Goal: Navigation & Orientation: Go to known website

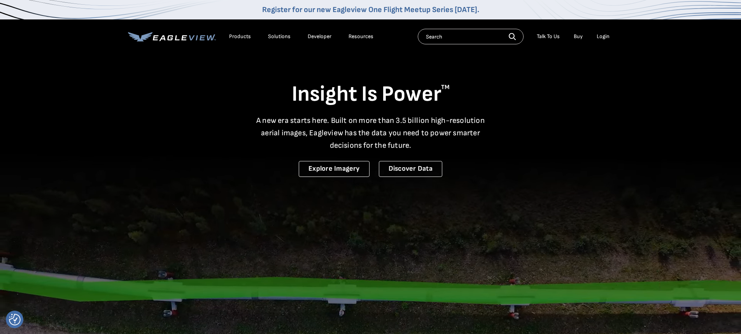
click at [366, 36] on div "Login" at bounding box center [603, 36] width 13 height 7
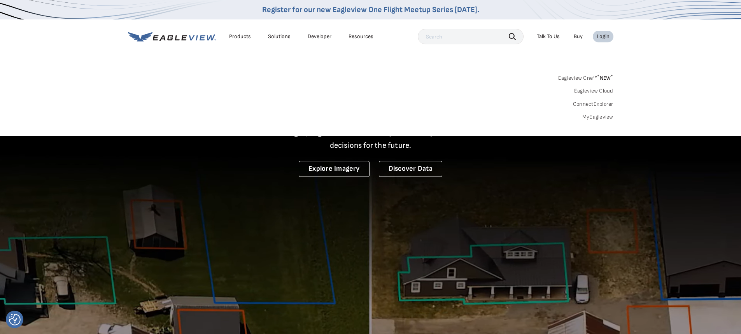
click at [366, 116] on link "MyEagleview" at bounding box center [597, 117] width 31 height 7
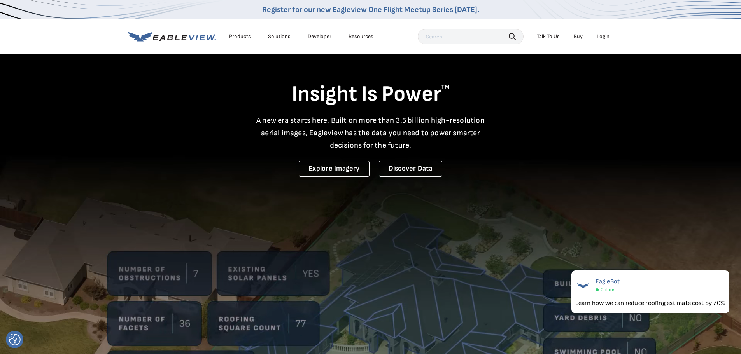
click at [366, 40] on li "Login" at bounding box center [603, 37] width 21 height 12
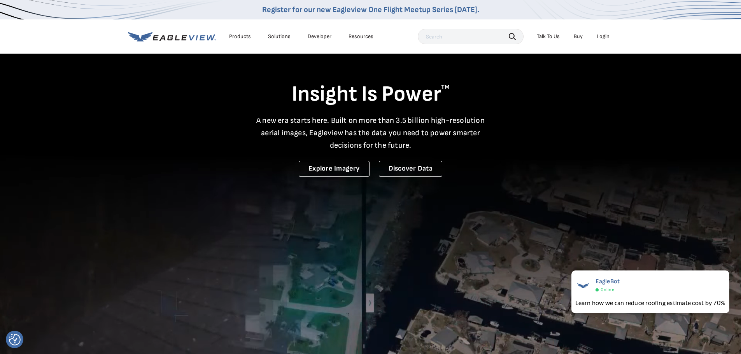
click at [366, 37] on div "Login" at bounding box center [603, 36] width 13 height 7
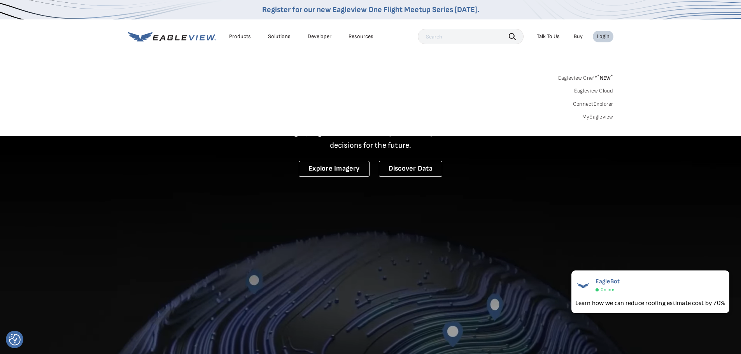
click at [366, 88] on div "Eagleview One™ * NEW * Eagleview Cloud ConnectExplorer MyEagleview" at bounding box center [370, 96] width 485 height 48
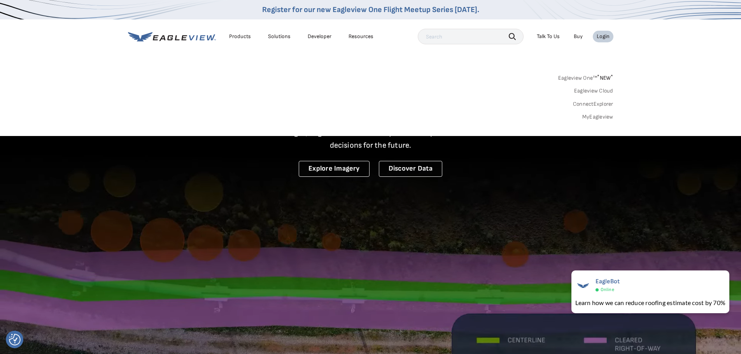
click at [366, 163] on div "Insight Is Power TM A new era starts here. Built on more than 3.5 billion high-…" at bounding box center [370, 115] width 485 height 124
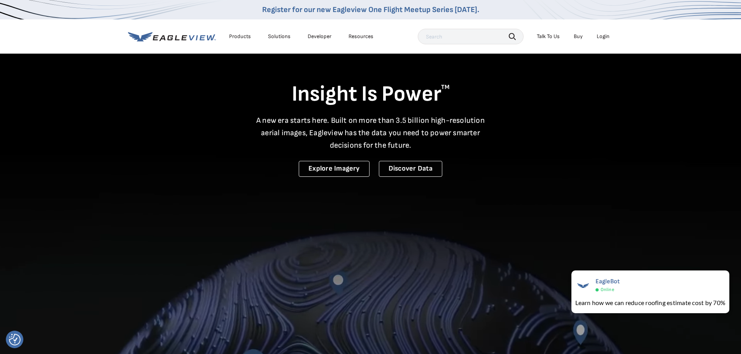
click at [366, 34] on div "Login" at bounding box center [603, 36] width 13 height 7
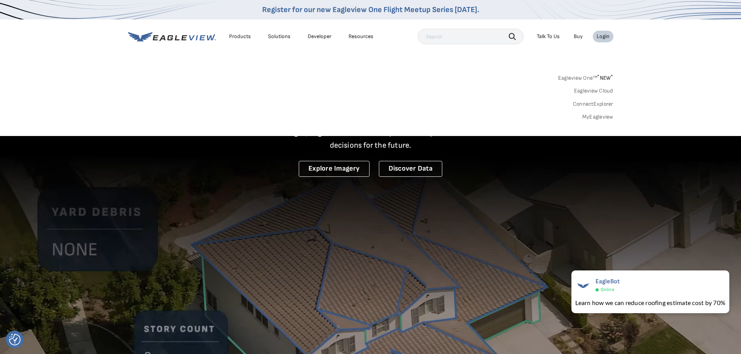
click at [366, 79] on link "Eagleview One™ * NEW *" at bounding box center [585, 76] width 55 height 9
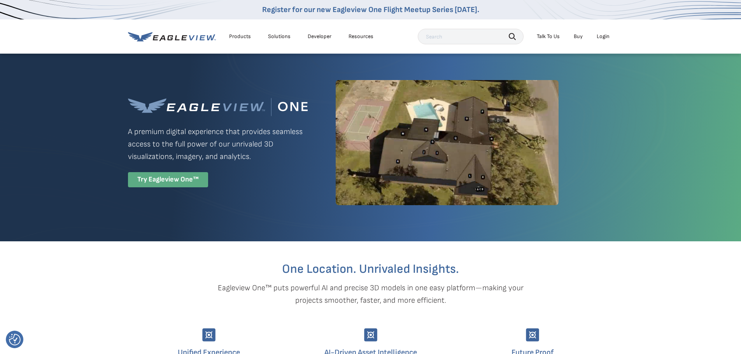
click at [177, 177] on div "Try Eagleview One™" at bounding box center [168, 179] width 80 height 15
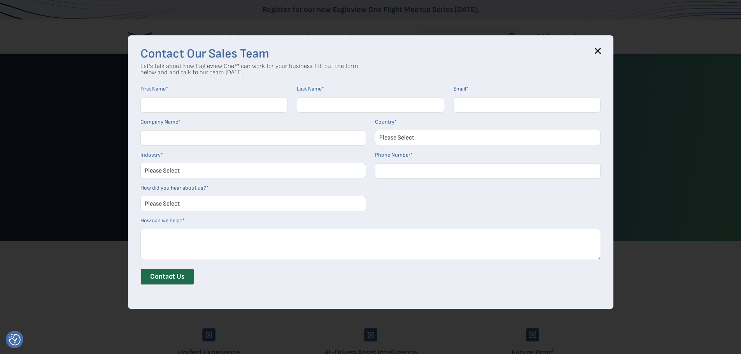
click at [600, 51] on icon at bounding box center [597, 51] width 5 height 5
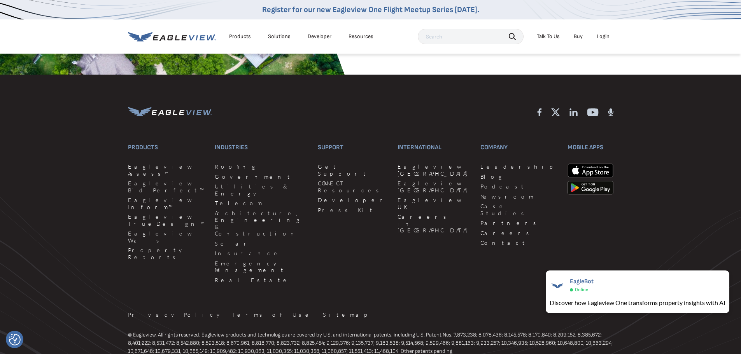
scroll to position [1828, 0]
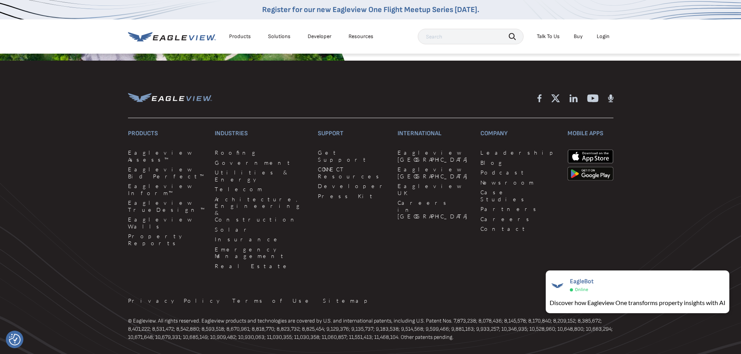
click at [599, 34] on div "Login" at bounding box center [603, 36] width 13 height 7
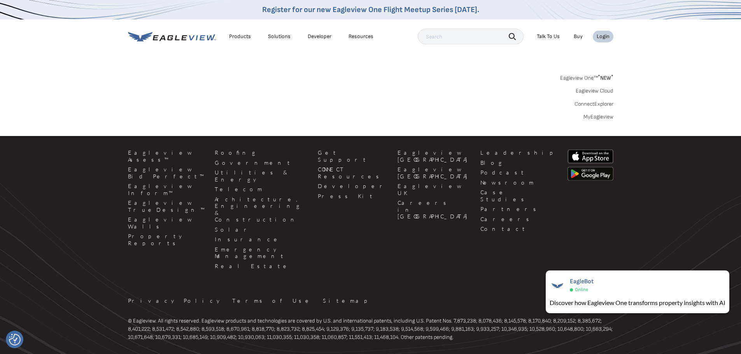
click at [587, 90] on link "Eagleview Cloud" at bounding box center [595, 91] width 38 height 7
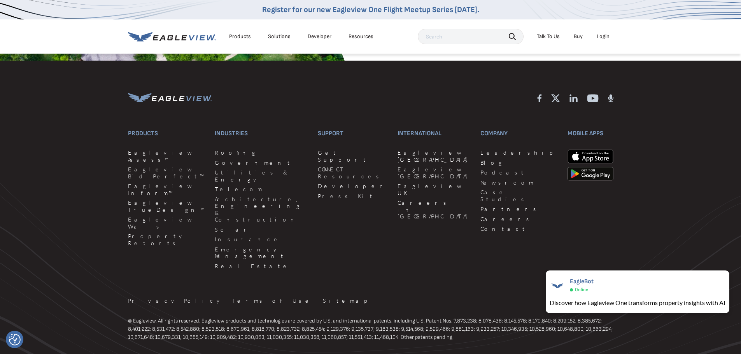
click at [595, 37] on li "Login" at bounding box center [603, 37] width 21 height 12
click at [607, 40] on li "Login" at bounding box center [603, 37] width 21 height 12
click at [606, 40] on li "Login" at bounding box center [603, 37] width 21 height 12
click at [604, 37] on div "Login" at bounding box center [603, 36] width 13 height 7
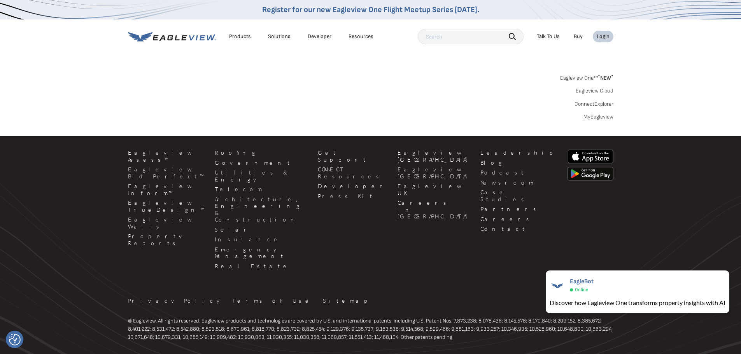
click at [595, 105] on link "ConnectExplorer" at bounding box center [593, 104] width 39 height 7
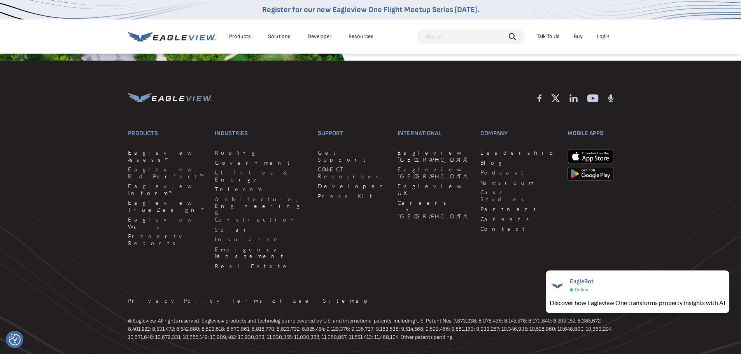
click at [599, 36] on div "Login" at bounding box center [603, 36] width 13 height 7
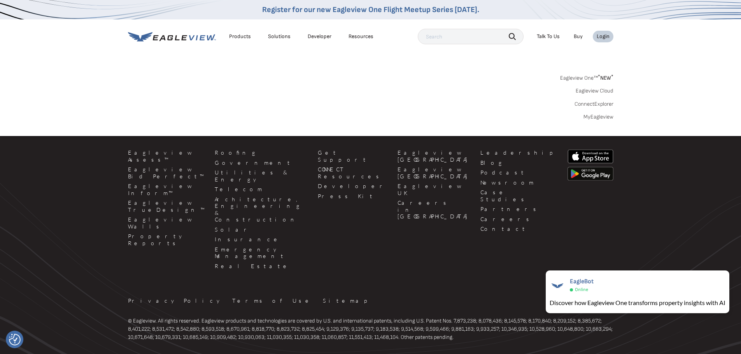
click at [600, 119] on link "MyEagleview" at bounding box center [598, 117] width 30 height 7
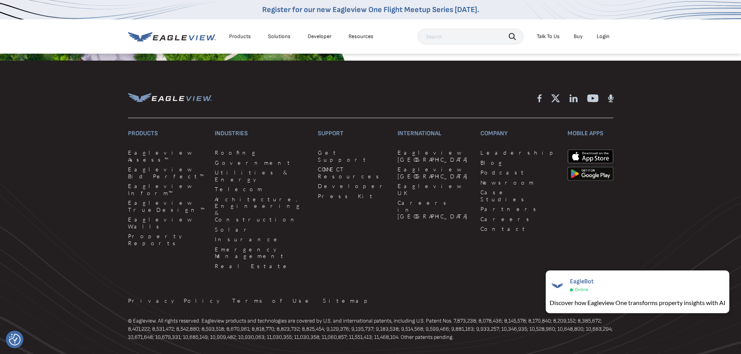
click at [598, 38] on div "Login" at bounding box center [603, 36] width 13 height 7
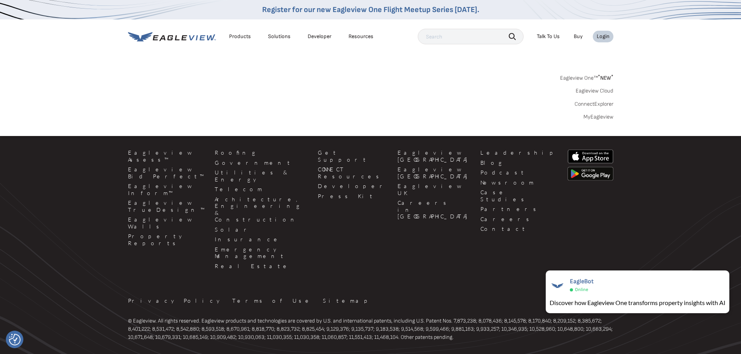
click at [599, 37] on div "Login" at bounding box center [603, 36] width 13 height 7
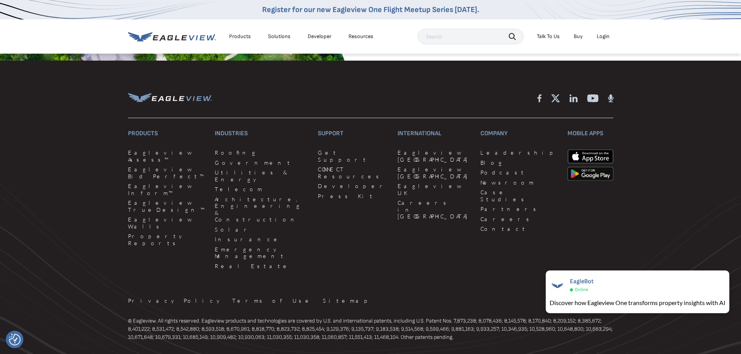
click at [599, 37] on div "Login" at bounding box center [603, 36] width 13 height 7
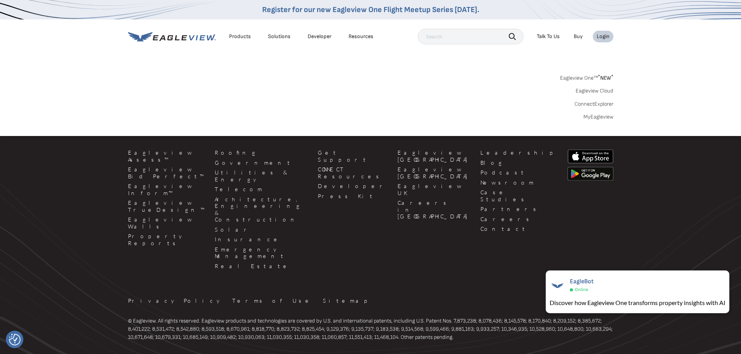
click at [599, 37] on div "Login" at bounding box center [603, 36] width 13 height 7
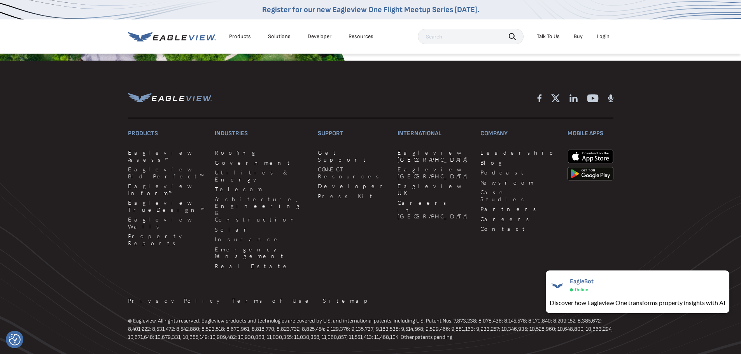
click at [599, 37] on div "Login" at bounding box center [603, 36] width 13 height 7
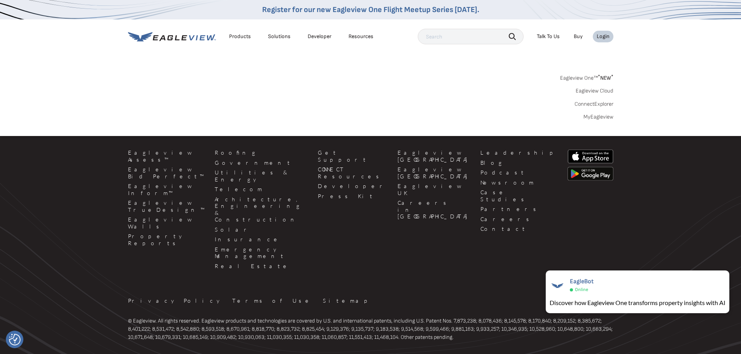
drag, startPoint x: 599, startPoint y: 37, endPoint x: 508, endPoint y: 94, distance: 107.1
click at [508, 94] on div "Eagleview One™ * NEW * Eagleview Cloud ConnectExplorer MyEagleview" at bounding box center [370, 96] width 485 height 48
click at [142, 41] on icon at bounding box center [140, 36] width 25 height 9
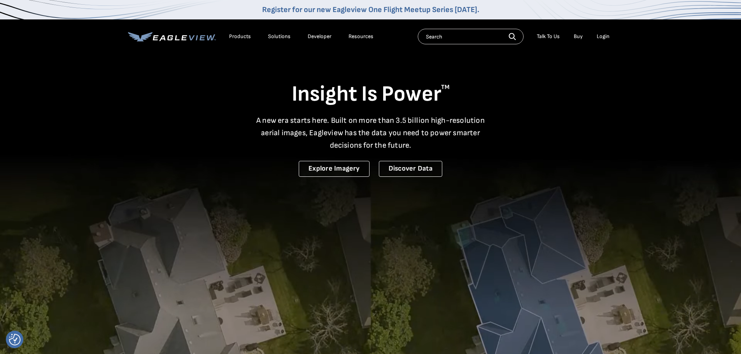
click at [603, 37] on div "Login" at bounding box center [603, 36] width 13 height 7
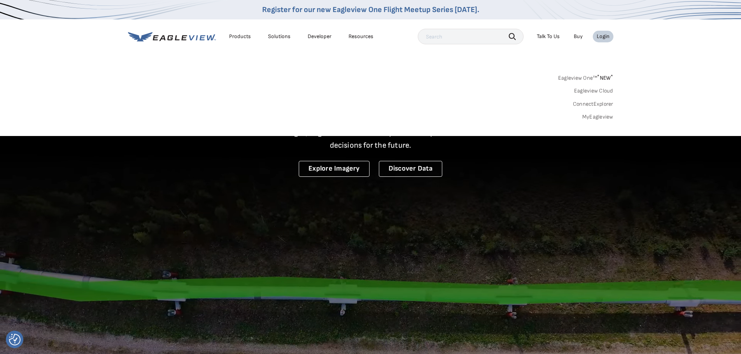
click at [601, 117] on link "MyEagleview" at bounding box center [597, 117] width 31 height 7
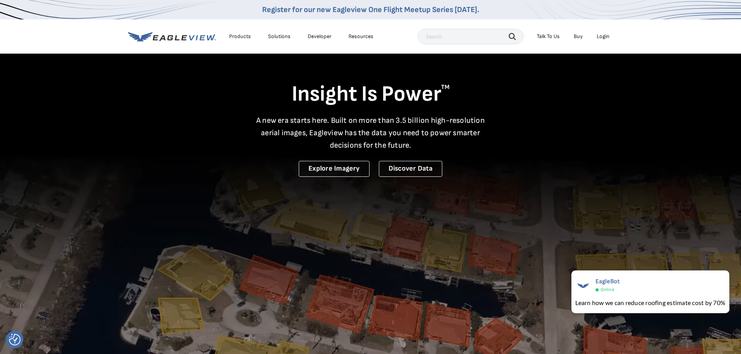
click at [601, 36] on div "Login" at bounding box center [603, 36] width 13 height 7
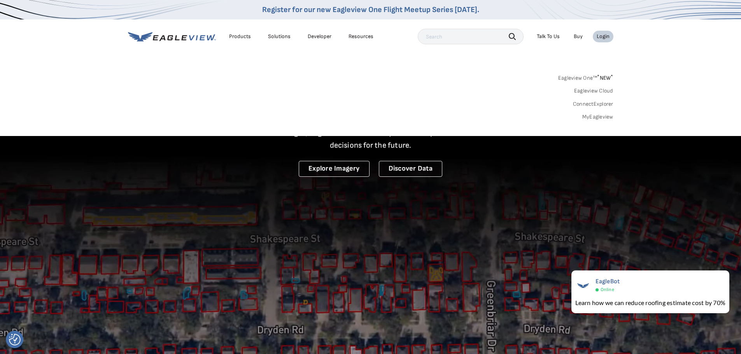
click at [592, 117] on link "MyEagleview" at bounding box center [597, 117] width 31 height 7
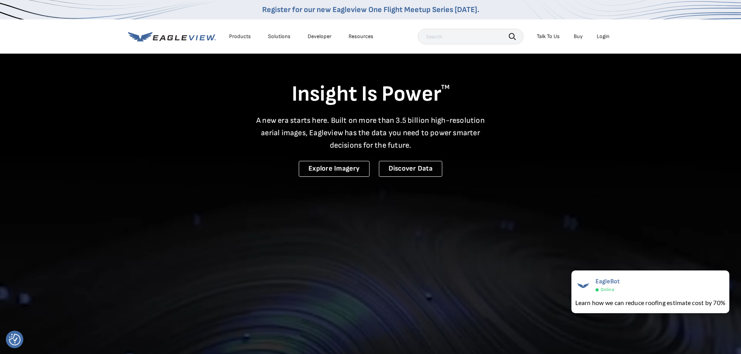
click at [603, 38] on div "Login" at bounding box center [603, 36] width 13 height 7
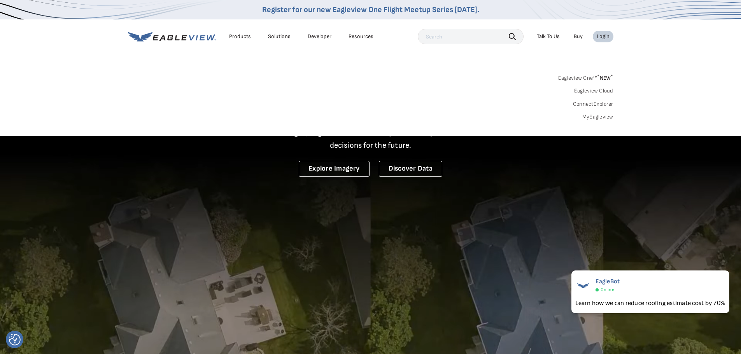
click at [597, 117] on link "MyEagleview" at bounding box center [597, 117] width 31 height 7
